Goal: Task Accomplishment & Management: Complete application form

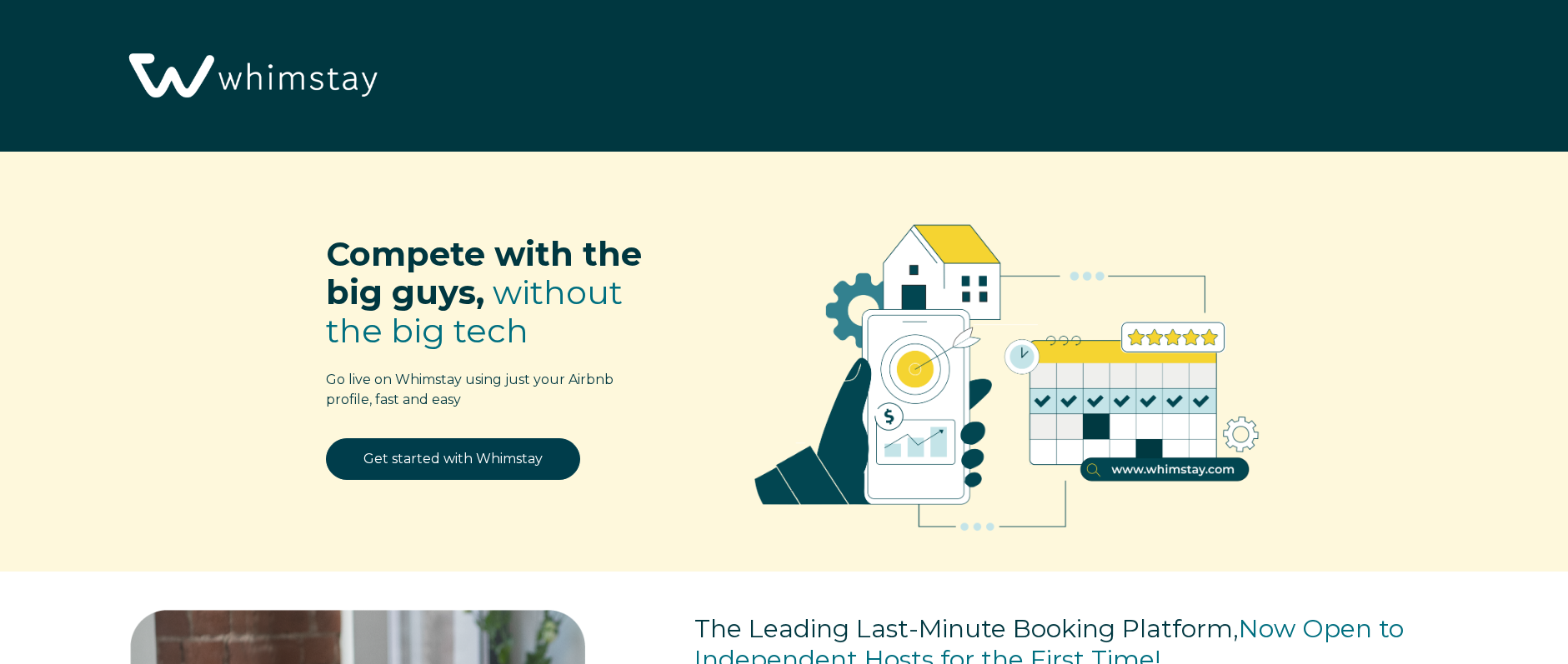
select select "US"
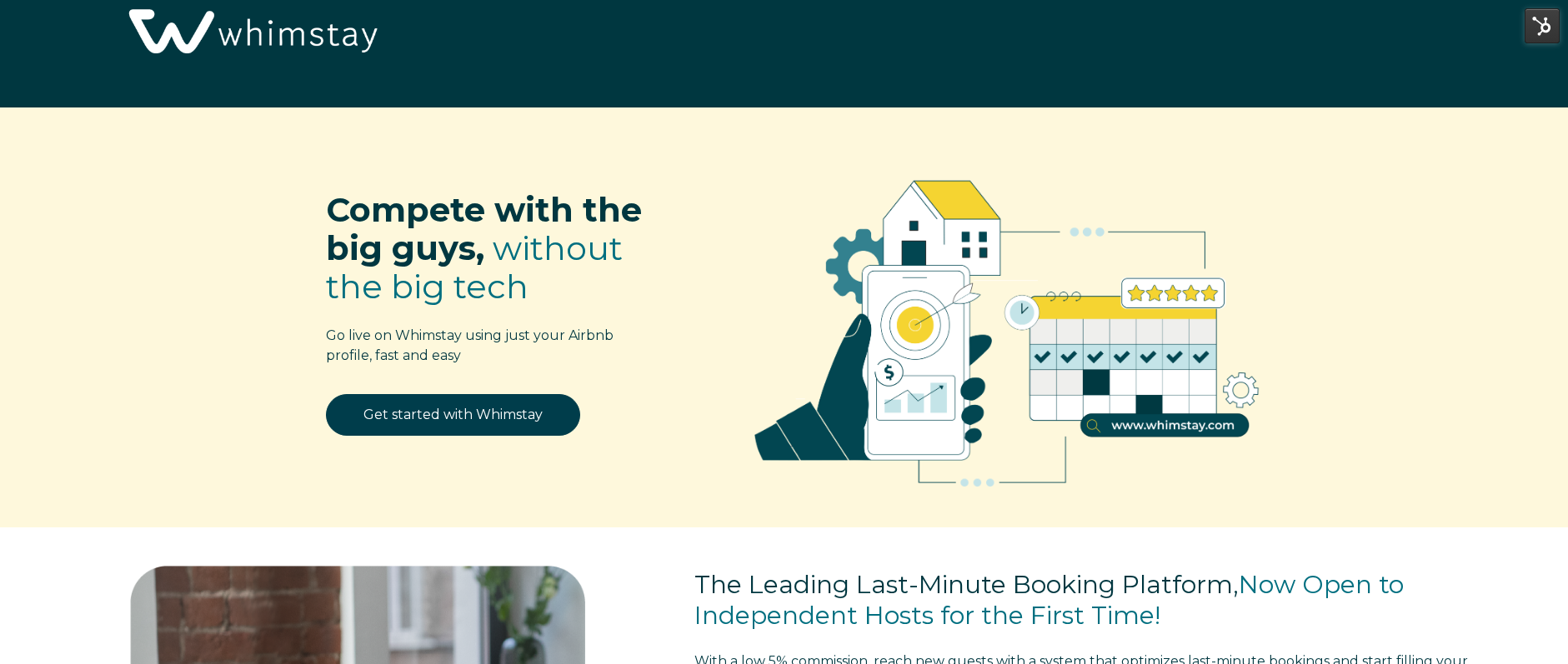
scroll to position [186, 0]
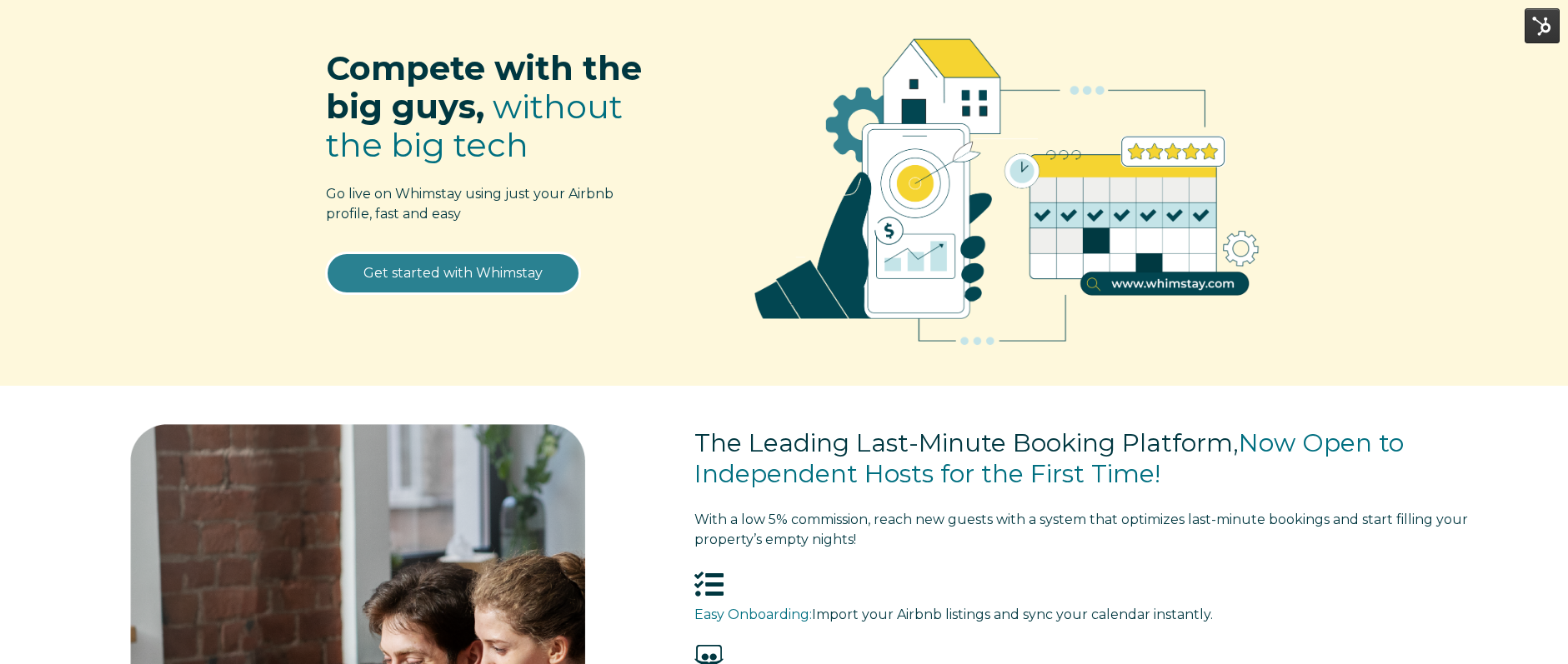
click at [471, 270] on link "Get started with Whimstay" at bounding box center [453, 272] width 254 height 41
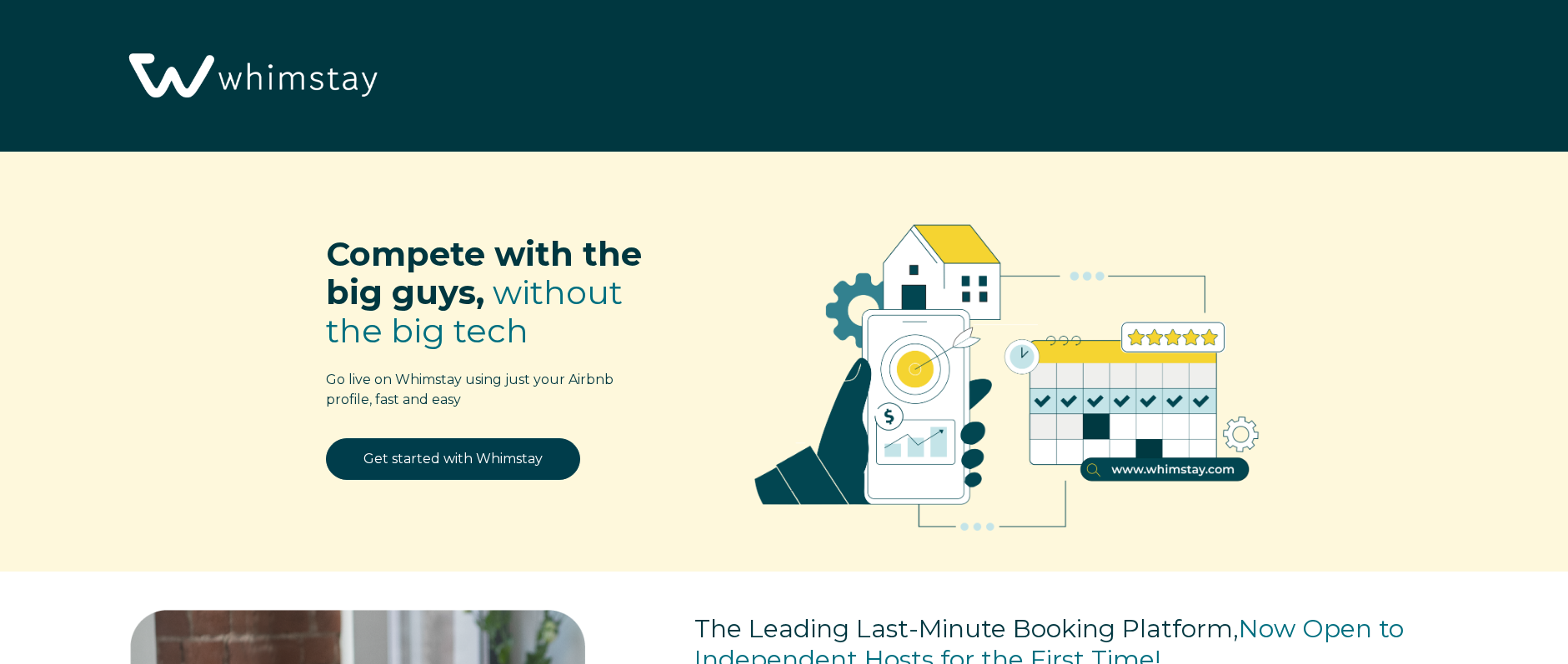
select select "US"
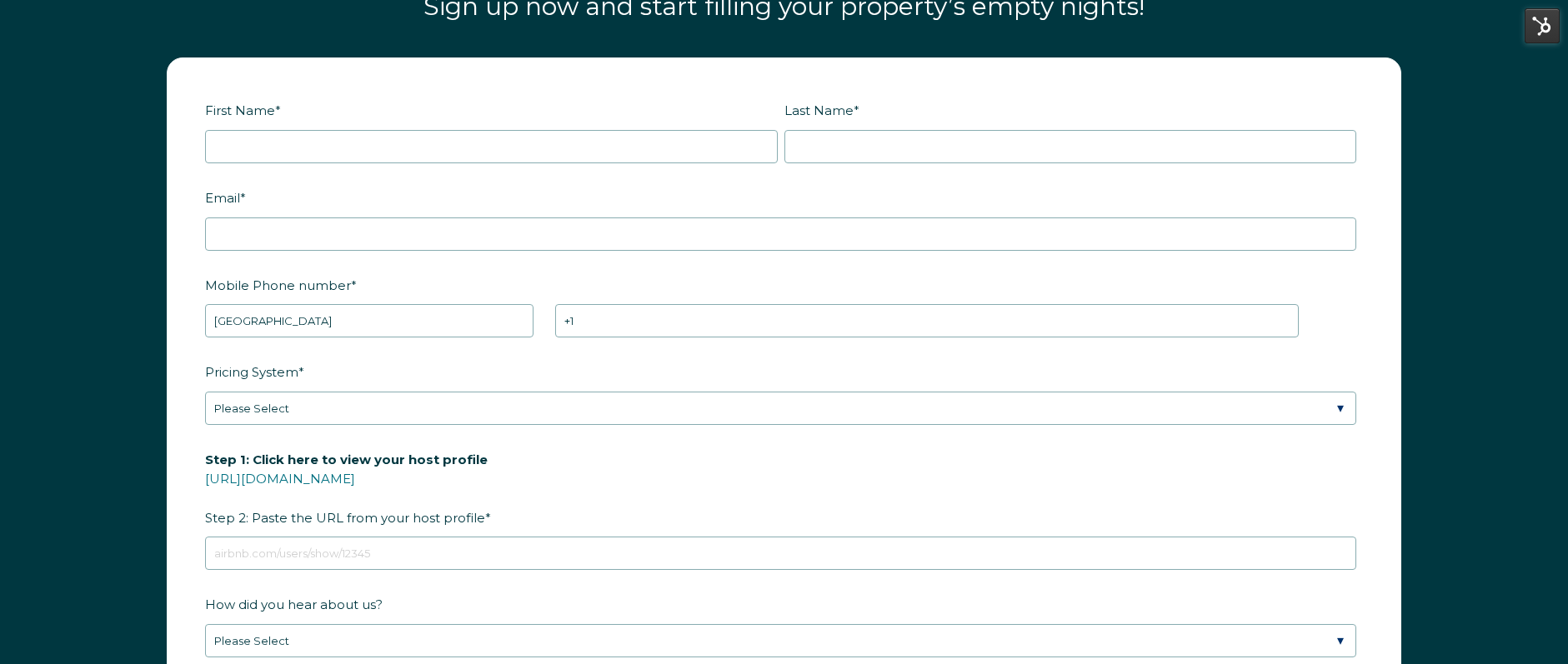
scroll to position [2296, 0]
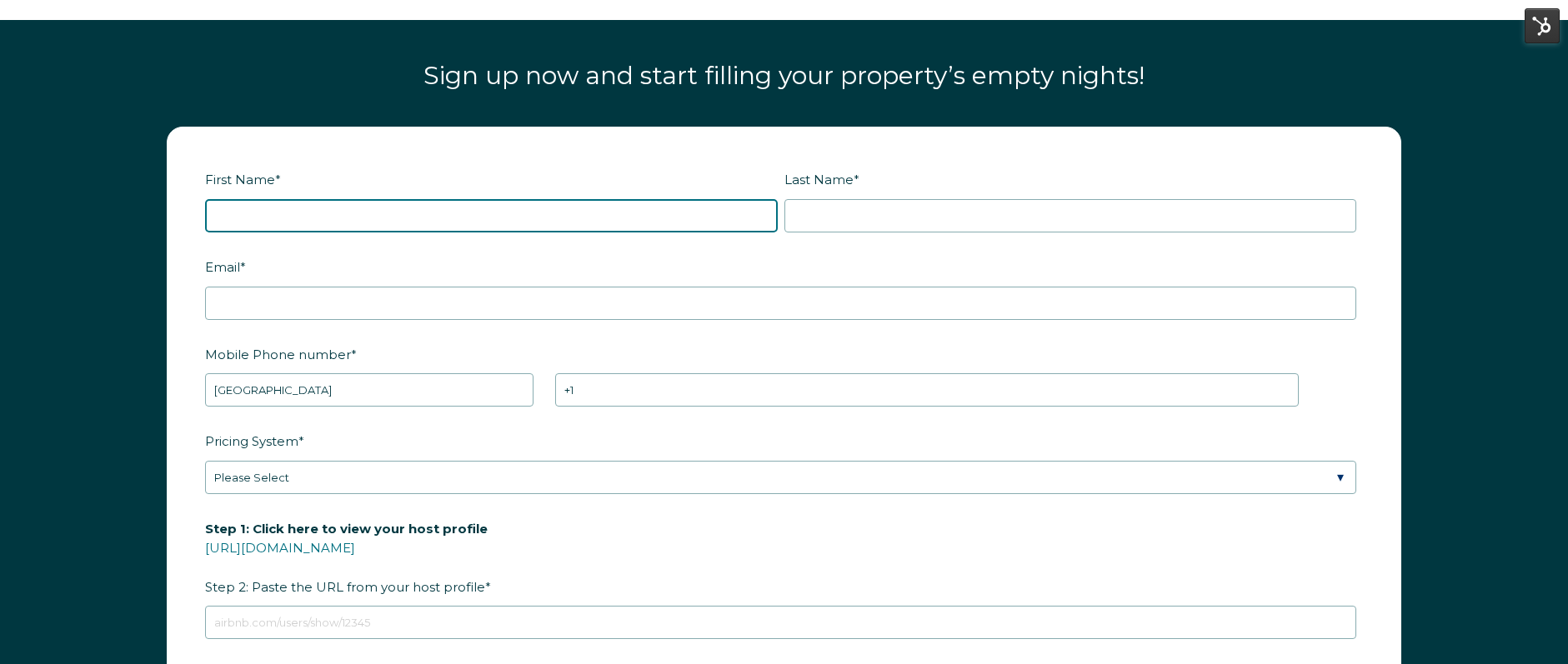
click at [617, 218] on input "First Name *" at bounding box center [491, 216] width 573 height 34
